Goal: Information Seeking & Learning: Learn about a topic

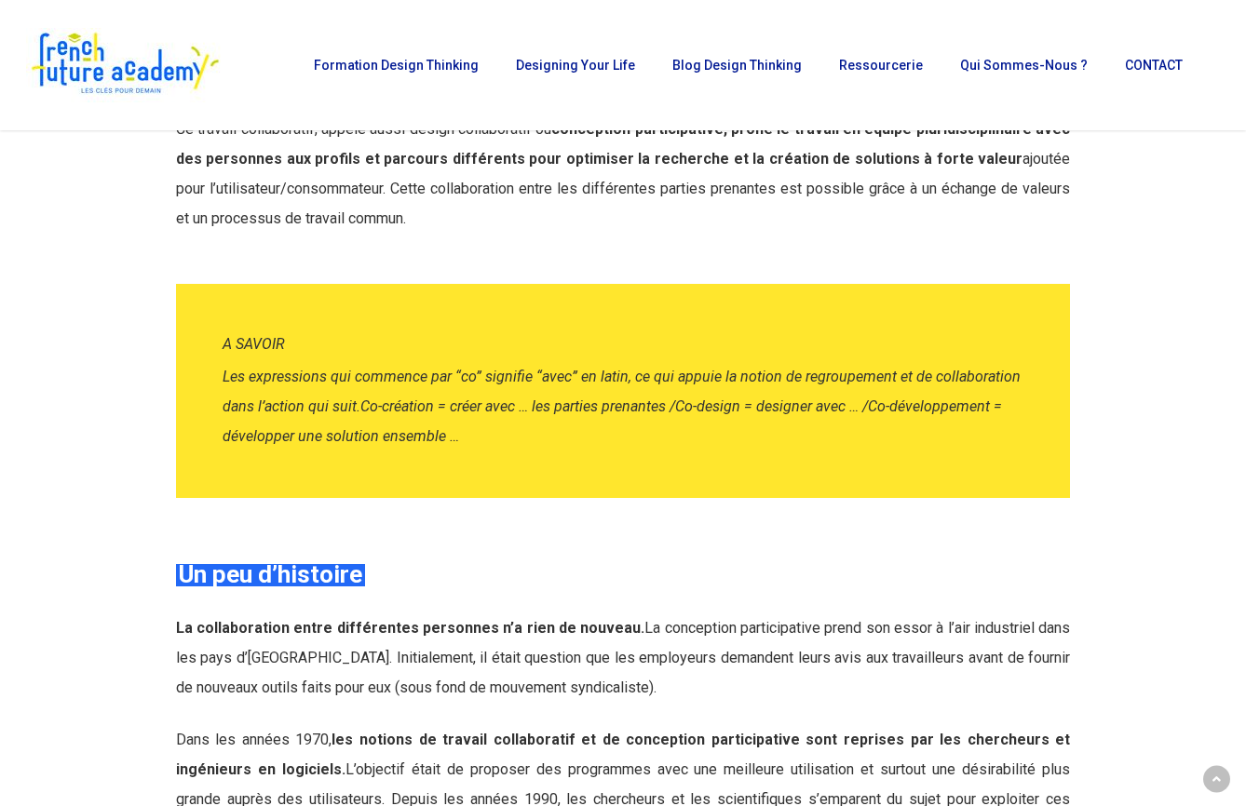
scroll to position [1199, 0]
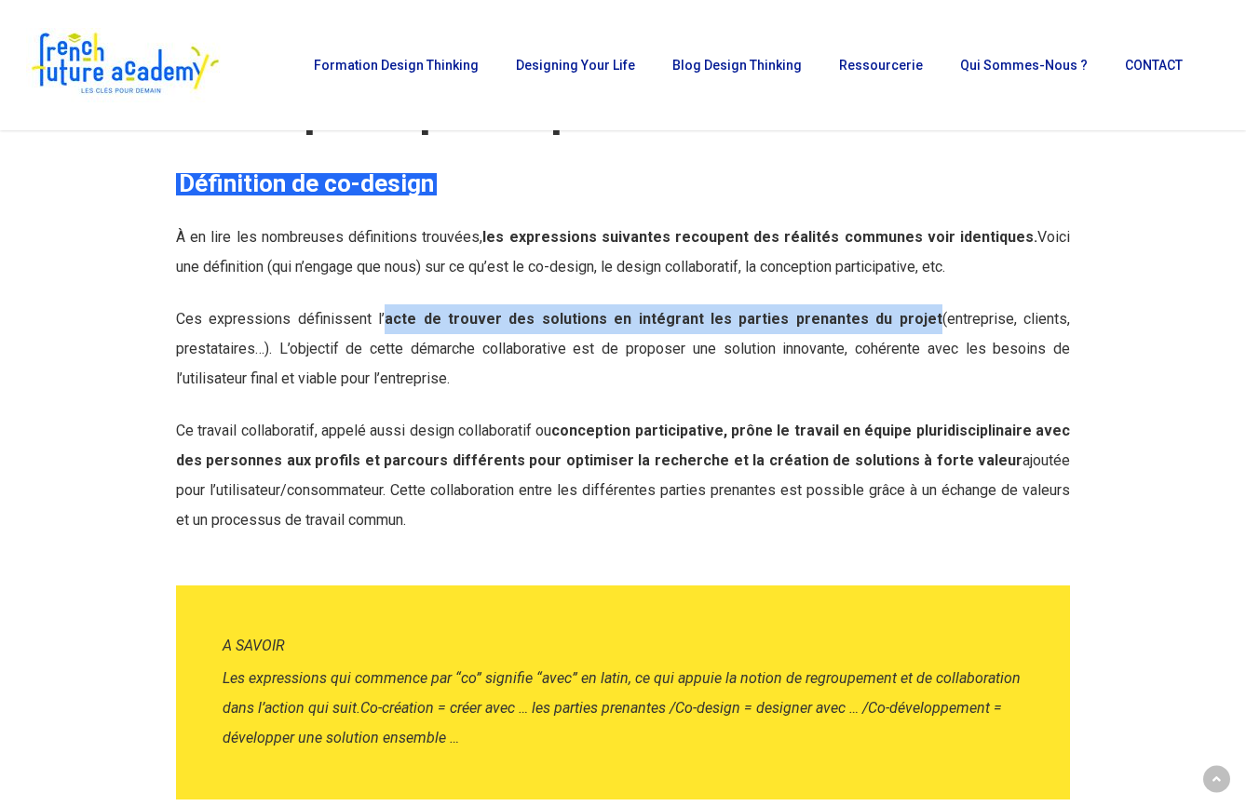
drag, startPoint x: 389, startPoint y: 322, endPoint x: 933, endPoint y: 314, distance: 543.9
click at [933, 314] on span "Ces expressions définissent l’ acte de trouver des solutions en intégrant les p…" at bounding box center [623, 348] width 894 height 77
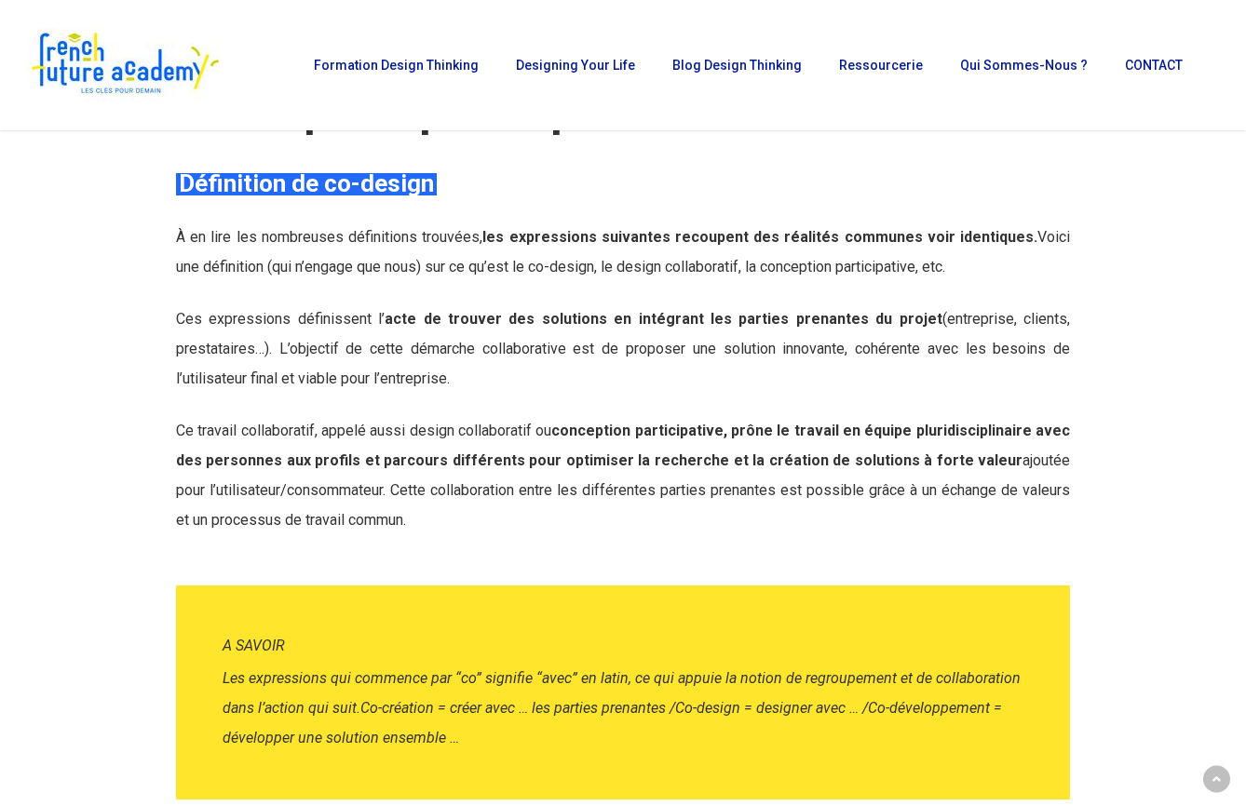
click at [615, 365] on p "Ces expressions définissent l’ acte de trouver des solutions en intégrant les p…" at bounding box center [623, 361] width 894 height 112
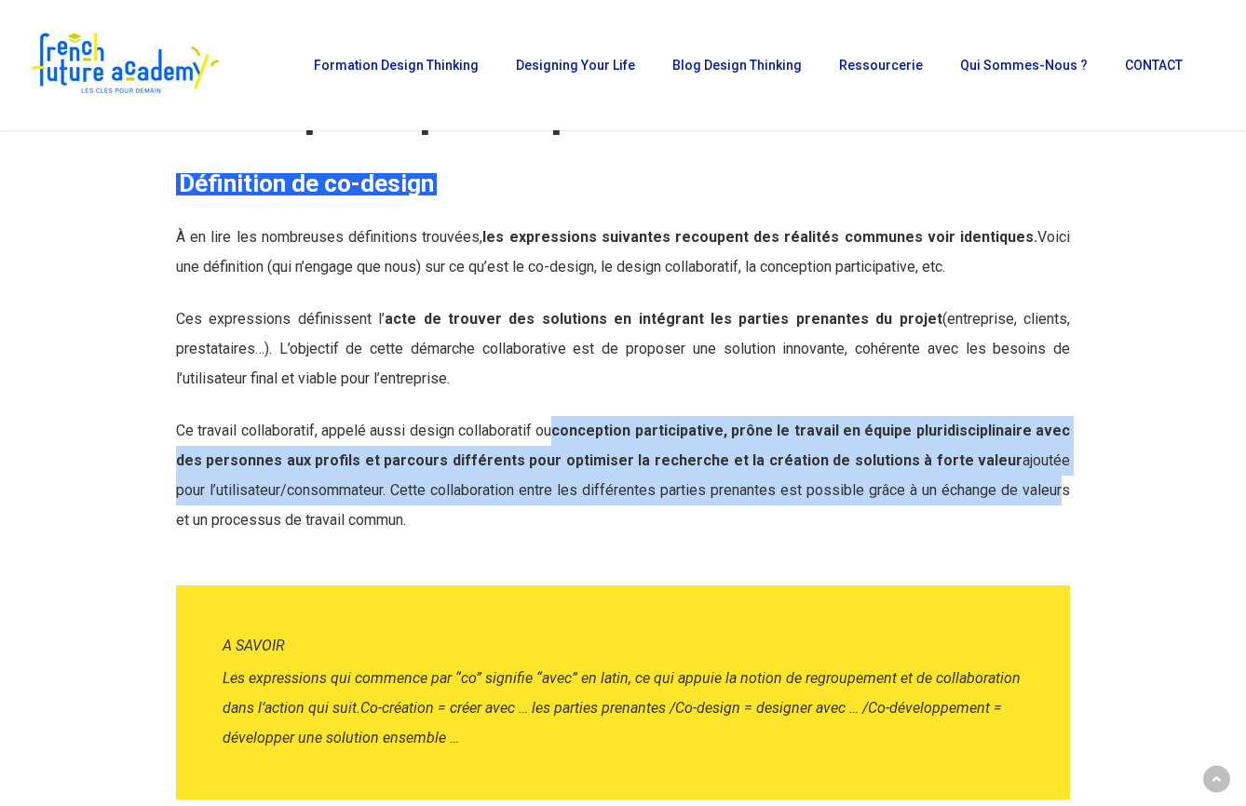
drag, startPoint x: 570, startPoint y: 430, endPoint x: 1022, endPoint y: 480, distance: 454.3
click at [1027, 470] on p "Ce travail collaboratif, appelé aussi design collaboratif ou conception partici…" at bounding box center [623, 475] width 894 height 119
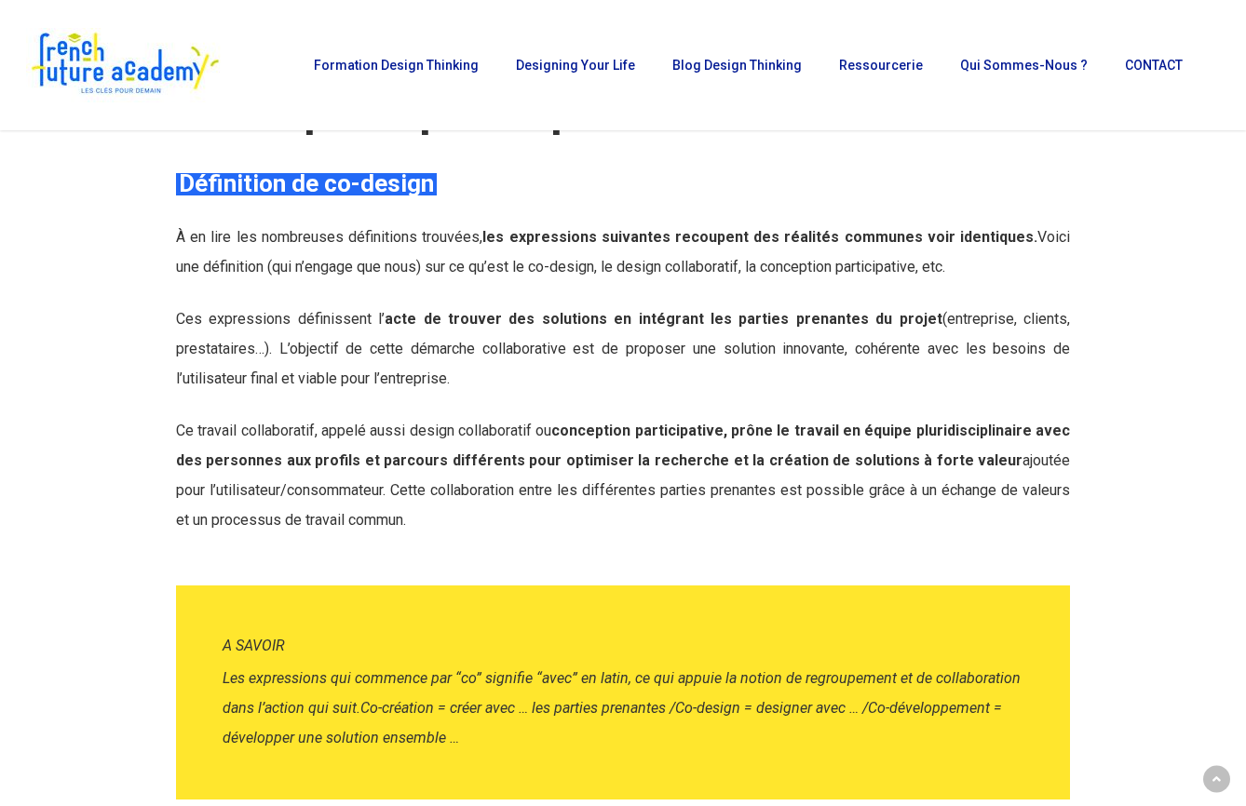
click at [1029, 458] on span "Ce travail collaboratif, appelé aussi design collaboratif ou conception partici…" at bounding box center [623, 475] width 894 height 107
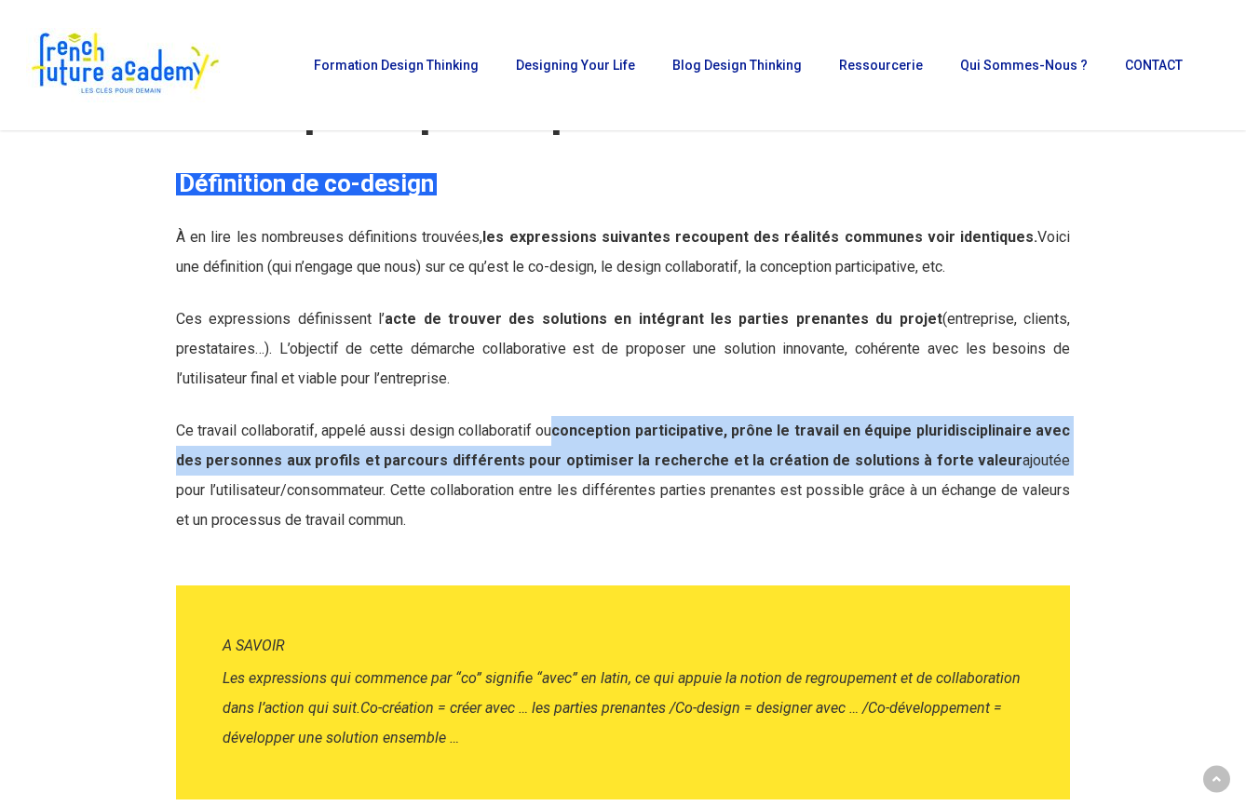
drag, startPoint x: 1034, startPoint y: 457, endPoint x: 573, endPoint y: 421, distance: 462.4
click at [573, 421] on p "Ce travail collaboratif, appelé aussi design collaboratif ou conception partici…" at bounding box center [623, 475] width 894 height 119
copy span "conception participative, prône le travail en équipe pluridisciplinaire avec de…"
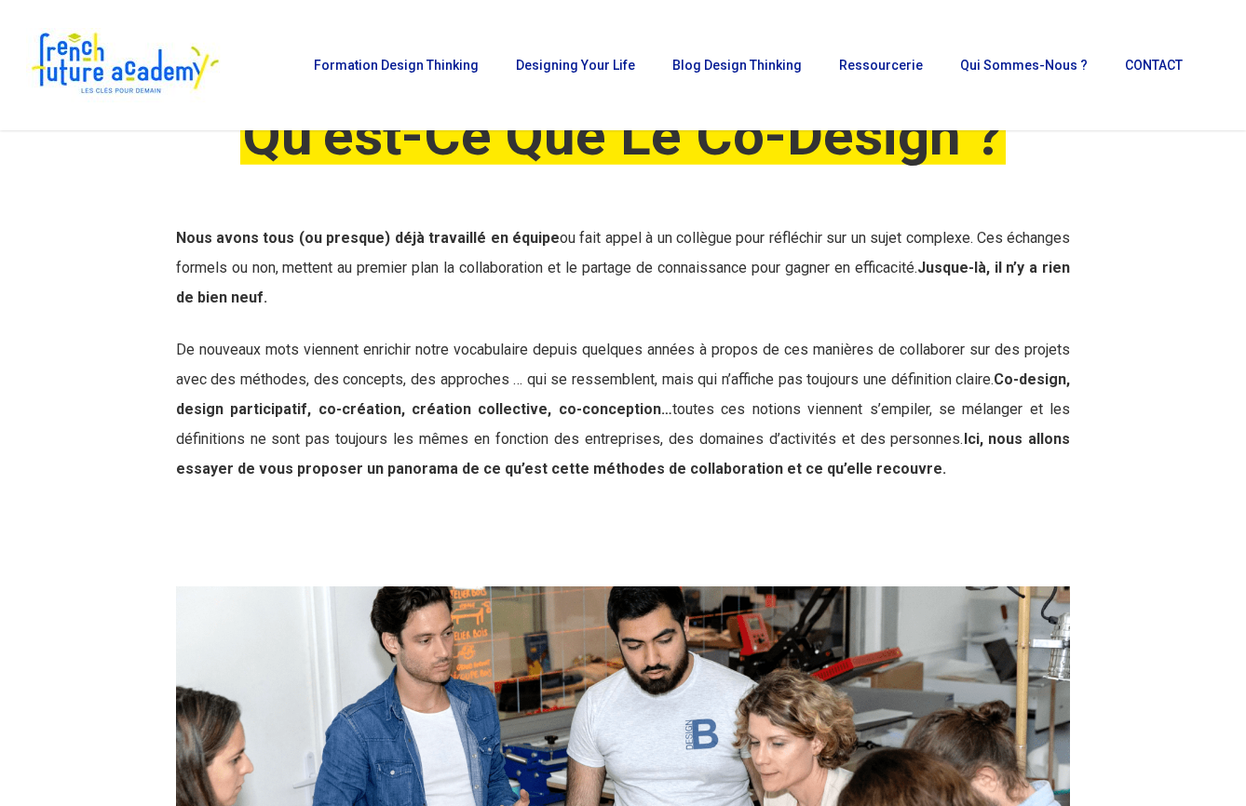
scroll to position [0, 0]
